Goal: Transaction & Acquisition: Purchase product/service

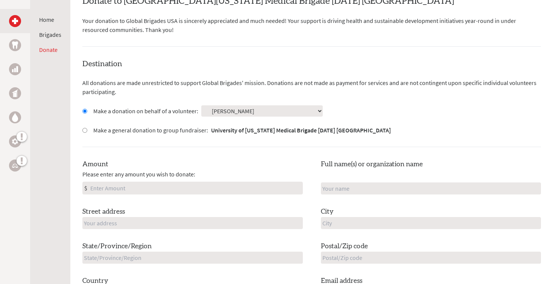
scroll to position [186, 0]
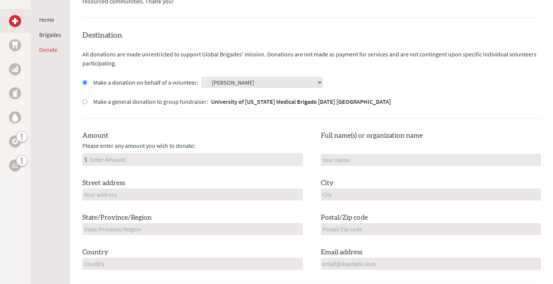
click at [201, 157] on input "Amount" at bounding box center [196, 160] width 214 height 12
type input "500"
click at [350, 161] on input "text" at bounding box center [431, 160] width 221 height 12
type input "[PERSON_NAME]"
click at [187, 194] on input "text" at bounding box center [192, 195] width 221 height 12
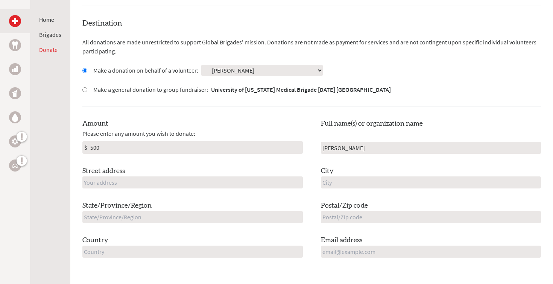
scroll to position [209, 0]
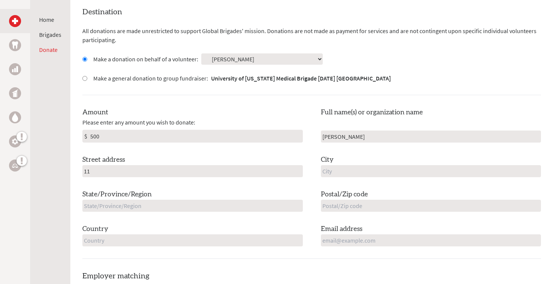
type input "[STREET_ADDRESS][PERSON_NAME]"
type input "South Walpole"
type input "[US_STATE]"
type input "02071"
type input "[GEOGRAPHIC_DATA]"
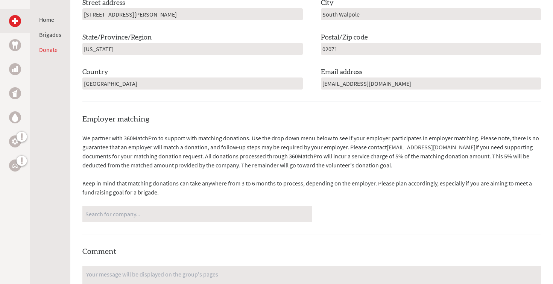
scroll to position [364, 0]
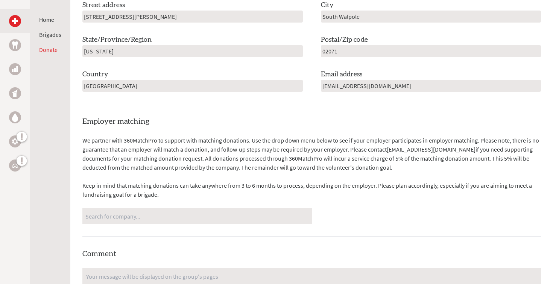
click at [381, 86] on input "[EMAIL_ADDRESS][DOMAIN_NAME]" at bounding box center [431, 86] width 221 height 12
drag, startPoint x: 381, startPoint y: 86, endPoint x: 317, endPoint y: 87, distance: 64.0
click at [317, 87] on div "Amount Please enter any amount you wish to donate: $ 500 Full name(s) or organi…" at bounding box center [311, 22] width 459 height 139
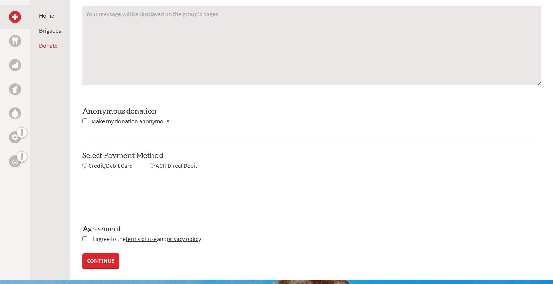
scroll to position [638, 0]
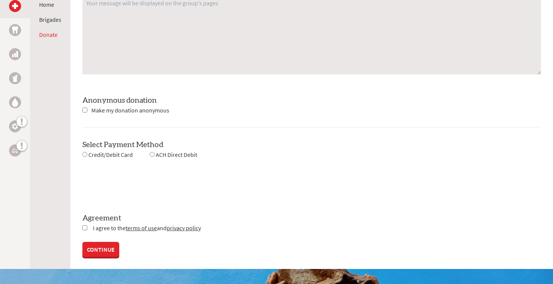
type input "[EMAIL_ADDRESS][DOMAIN_NAME]"
click at [85, 154] on input "radio" at bounding box center [84, 154] width 5 height 5
radio input "true"
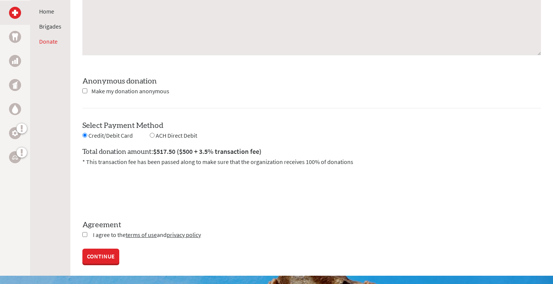
scroll to position [698, 0]
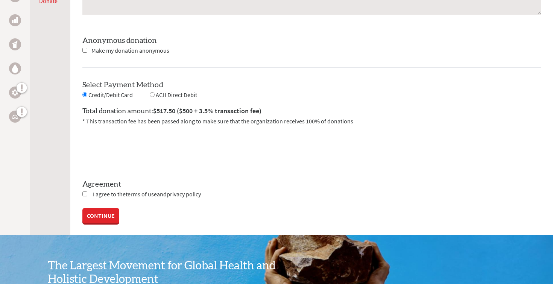
click at [82, 193] on input "checkbox" at bounding box center [84, 194] width 5 height 5
checkbox input "true"
click at [94, 213] on link "CONTINUE" at bounding box center [100, 216] width 37 height 15
